Goal: Task Accomplishment & Management: Manage account settings

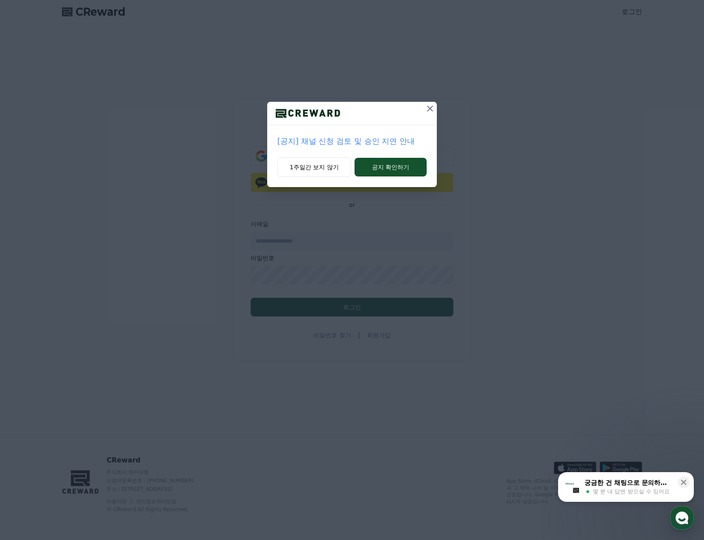
click at [428, 103] on button at bounding box center [430, 109] width 14 height 14
click at [426, 108] on icon at bounding box center [430, 108] width 10 height 10
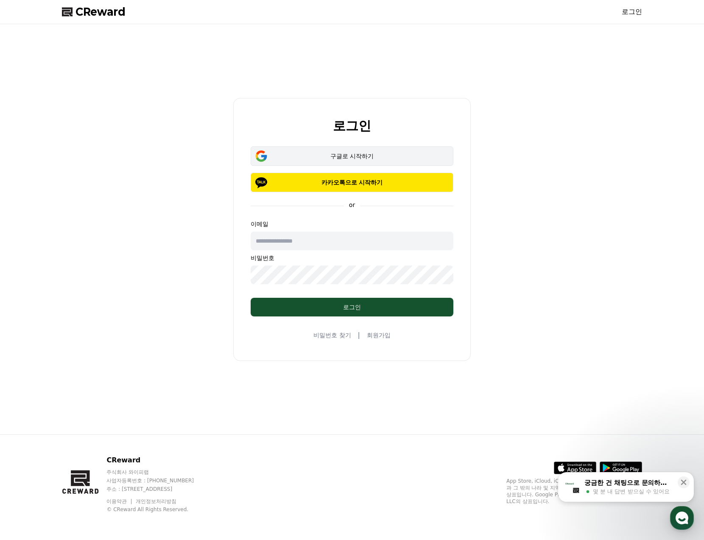
click at [360, 161] on button "구글로 시작하기" at bounding box center [352, 155] width 203 height 19
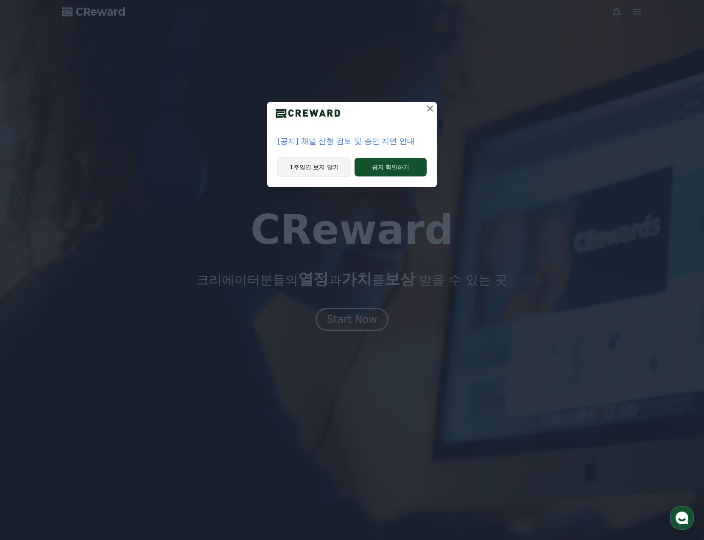
click at [332, 166] on button "1주일간 보지 않기" at bounding box center [314, 166] width 74 height 19
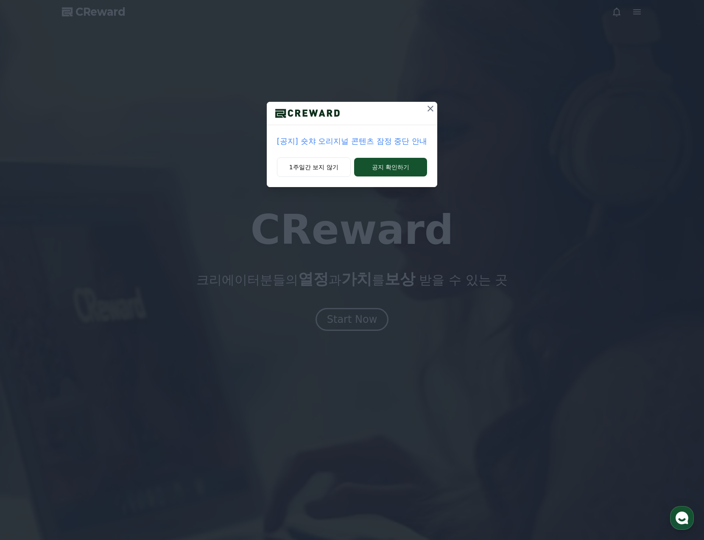
click at [348, 138] on p "[공지] 숏챠 오리지널 콘텐츠 잠정 중단 안내" at bounding box center [352, 141] width 150 height 12
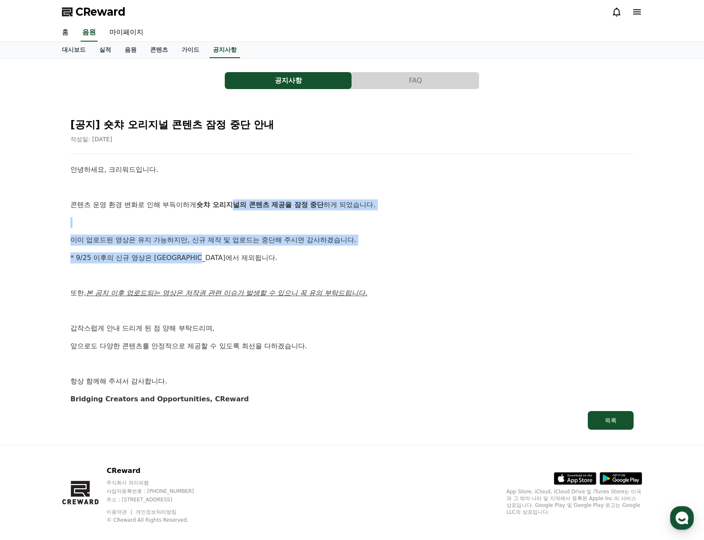
drag, startPoint x: 233, startPoint y: 204, endPoint x: 279, endPoint y: 255, distance: 68.4
click at [279, 255] on div "안녕하세요, 크리워드입니다. 콘텐츠 운영 환경 변화로 인해 부득이하게 숏챠 오리지널의 콘텐츠 제공을 잠정 중단 하게 되었습니다. 이미 업로드된…" at bounding box center [351, 284] width 563 height 240
click at [276, 256] on p "* 9/25 이후의 신규 영상은 [GEOGRAPHIC_DATA]에서 제외됩니다." at bounding box center [351, 257] width 563 height 11
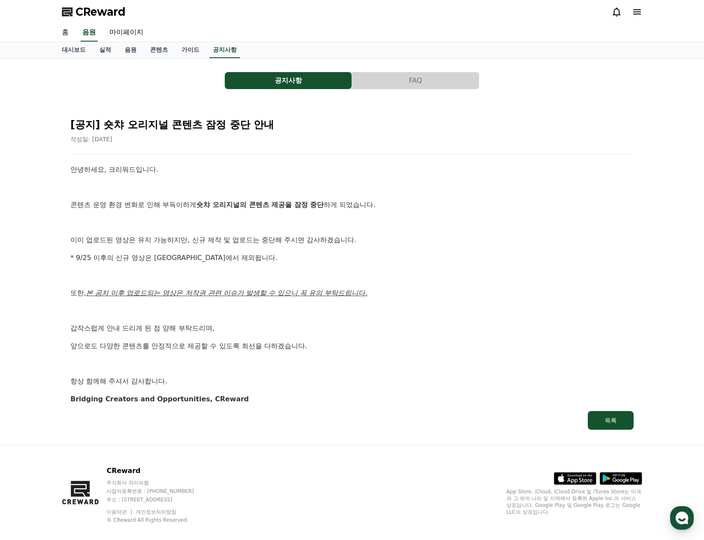
click at [68, 33] on link "홈" at bounding box center [65, 33] width 20 height 18
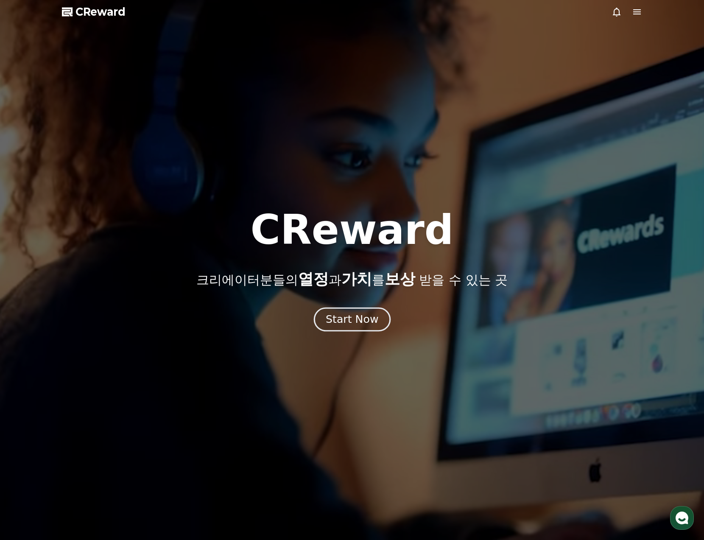
click at [341, 325] on div "Start Now" at bounding box center [352, 319] width 53 height 14
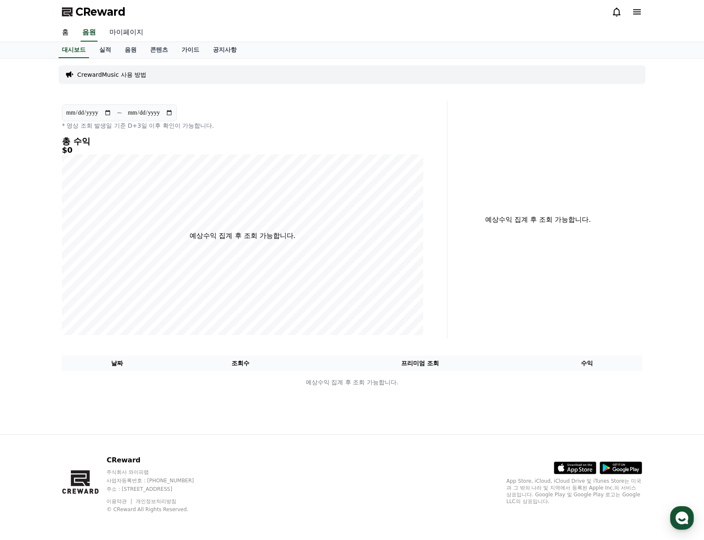
click at [131, 36] on link "마이페이지" at bounding box center [126, 33] width 47 height 18
select select "**********"
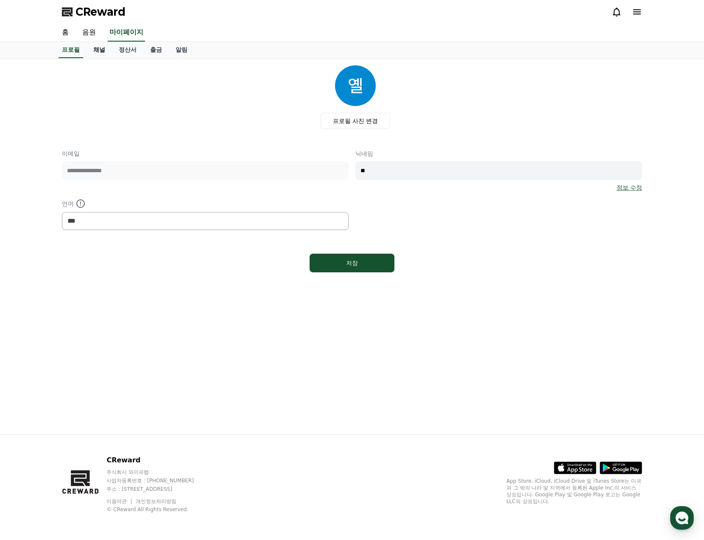
click at [102, 53] on link "채널" at bounding box center [98, 50] width 25 height 16
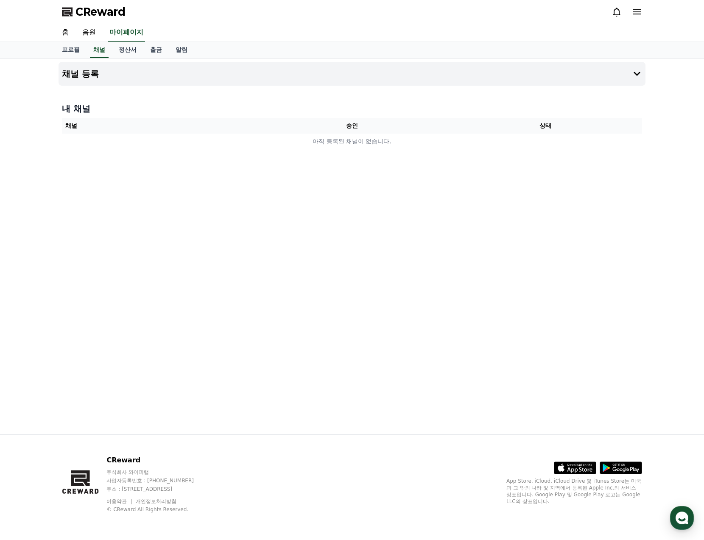
select select "**********"
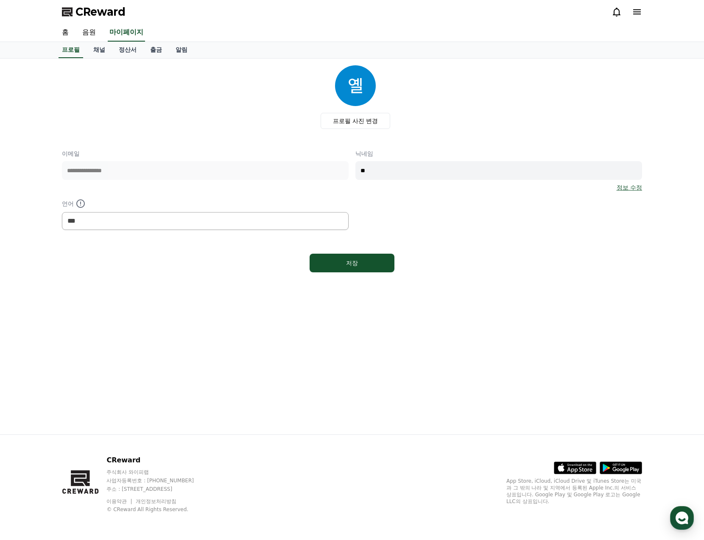
click at [640, 9] on icon at bounding box center [637, 12] width 10 height 10
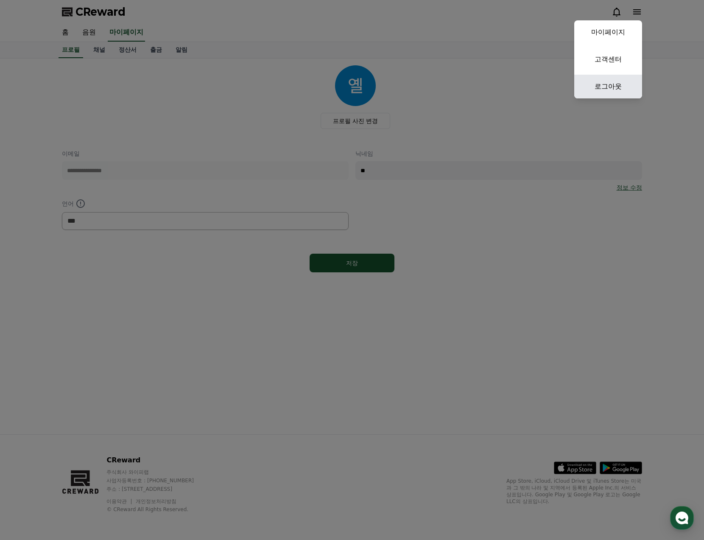
click at [618, 75] on link "로그아웃" at bounding box center [608, 87] width 68 height 24
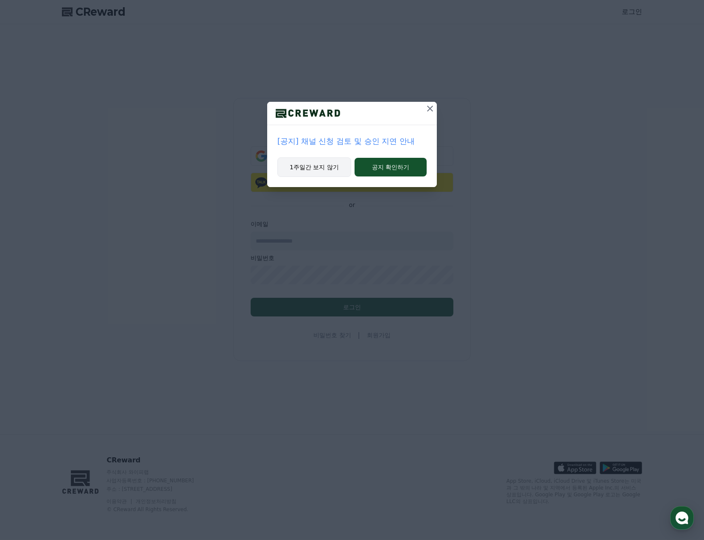
click at [333, 162] on button "1주일간 보지 않기" at bounding box center [314, 166] width 74 height 19
click at [334, 165] on button "1주일간 보지 않기" at bounding box center [314, 166] width 74 height 19
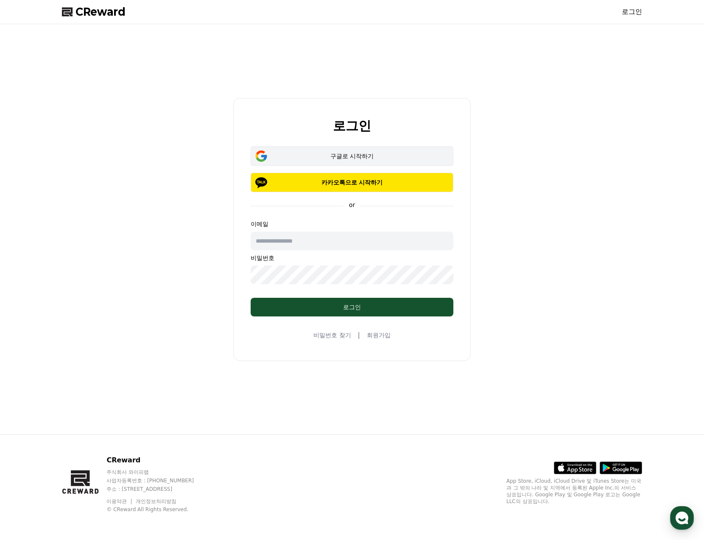
click at [364, 157] on div "구글로 시작하기" at bounding box center [352, 156] width 178 height 8
